Goal: Task Accomplishment & Management: Manage account settings

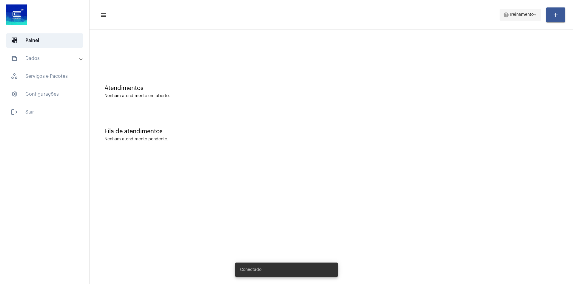
click at [522, 12] on span "help Treinamento arrow_drop_down" at bounding box center [520, 14] width 35 height 11
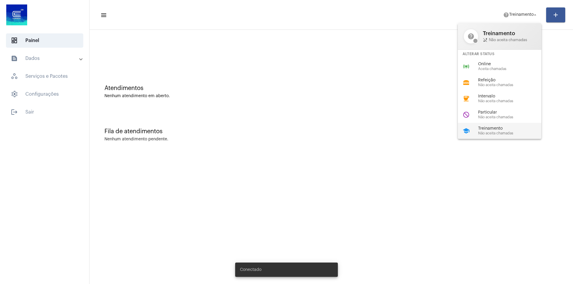
click at [494, 132] on span "Não aceita chamadas" at bounding box center [512, 134] width 68 height 4
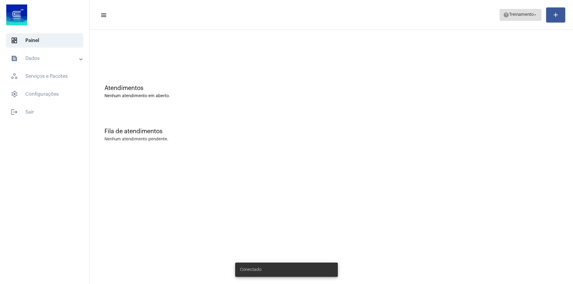
click at [507, 19] on span "help Treinamento arrow_drop_down" at bounding box center [520, 14] width 35 height 11
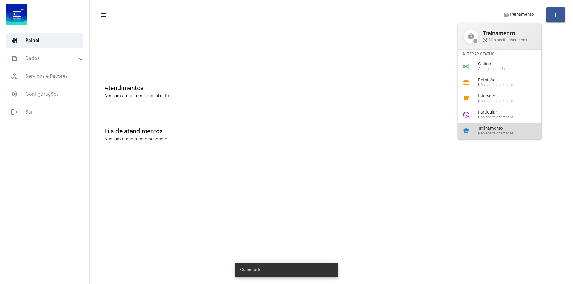
click at [479, 135] on div "school Treinamento Não aceita chamadas" at bounding box center [504, 131] width 93 height 16
